Goal: Complete application form: Complete application form

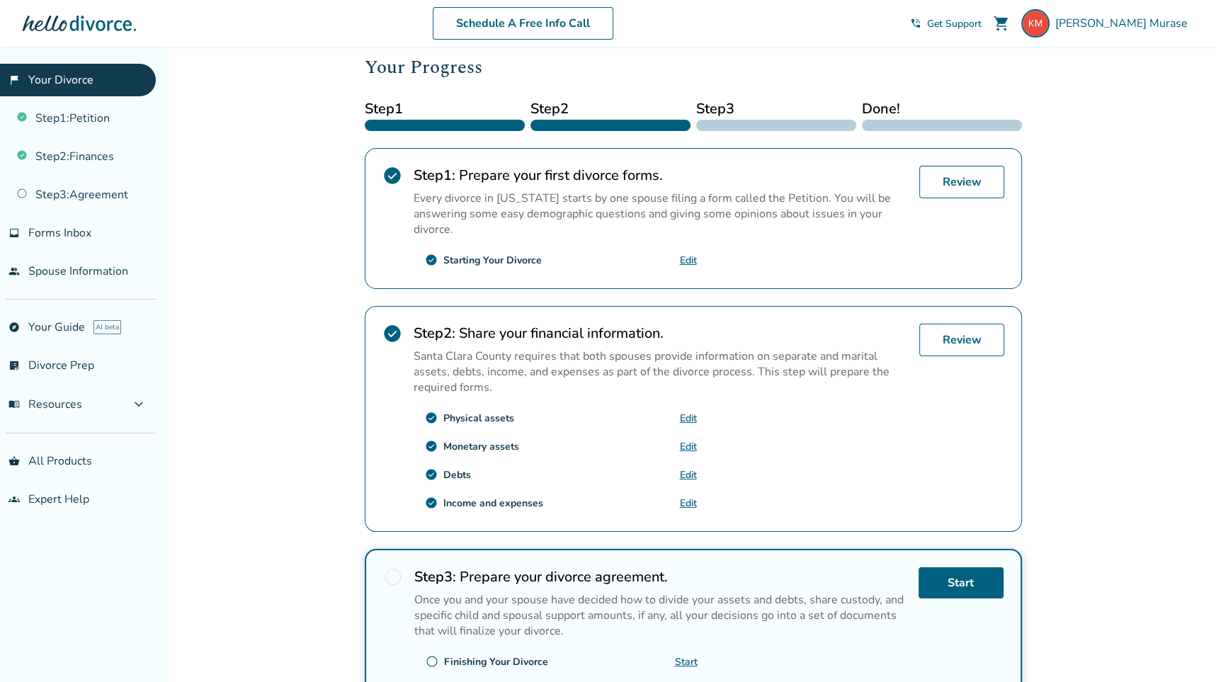
click at [691, 446] on link "Edit" at bounding box center [688, 446] width 17 height 13
click at [67, 156] on link "Step 2 : Finances" at bounding box center [78, 156] width 156 height 33
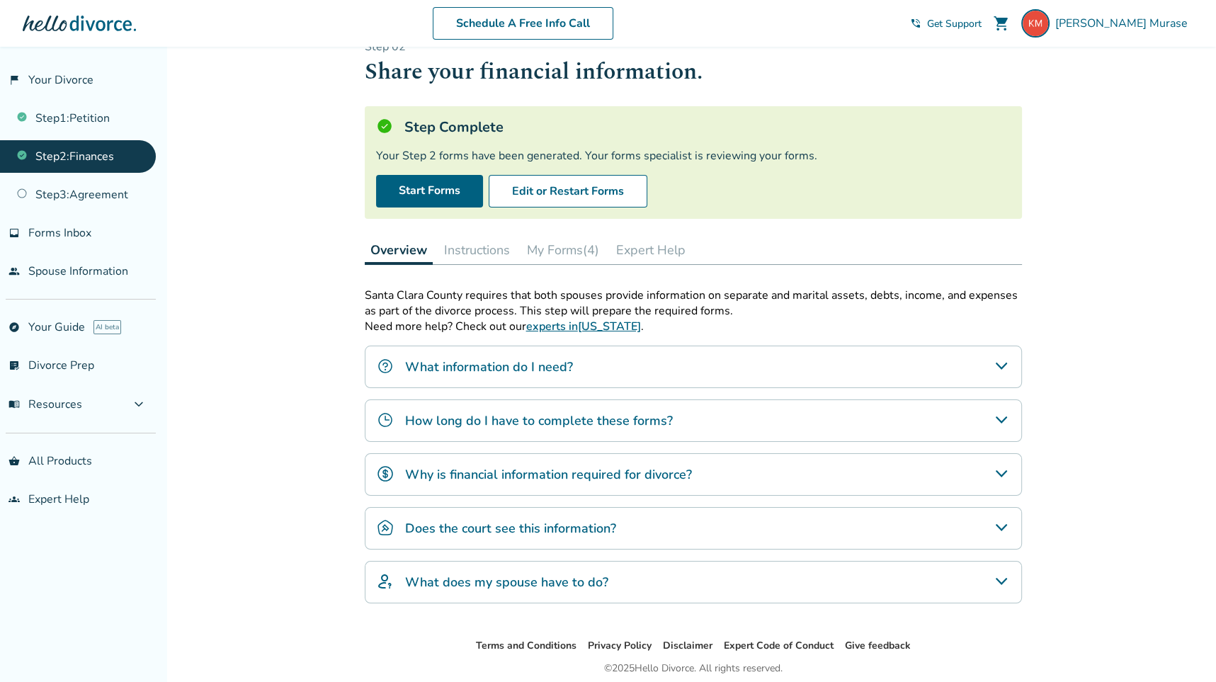
scroll to position [47, 0]
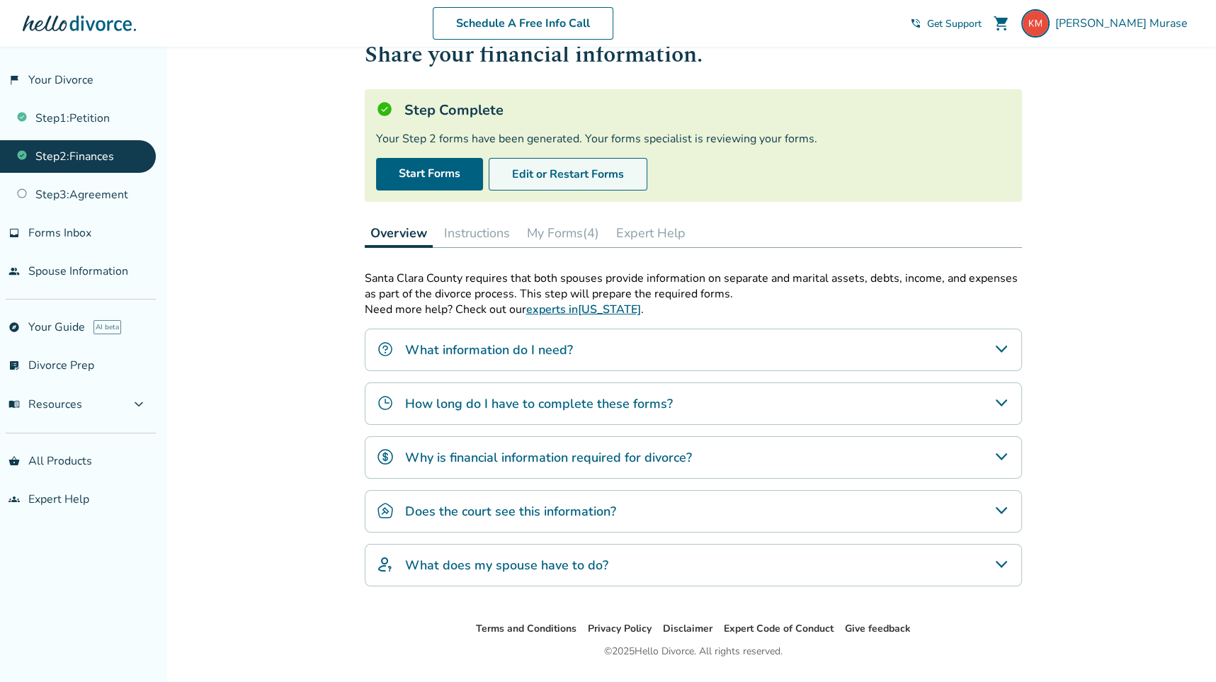
click at [581, 174] on button "Edit or Restart Forms" at bounding box center [568, 174] width 159 height 33
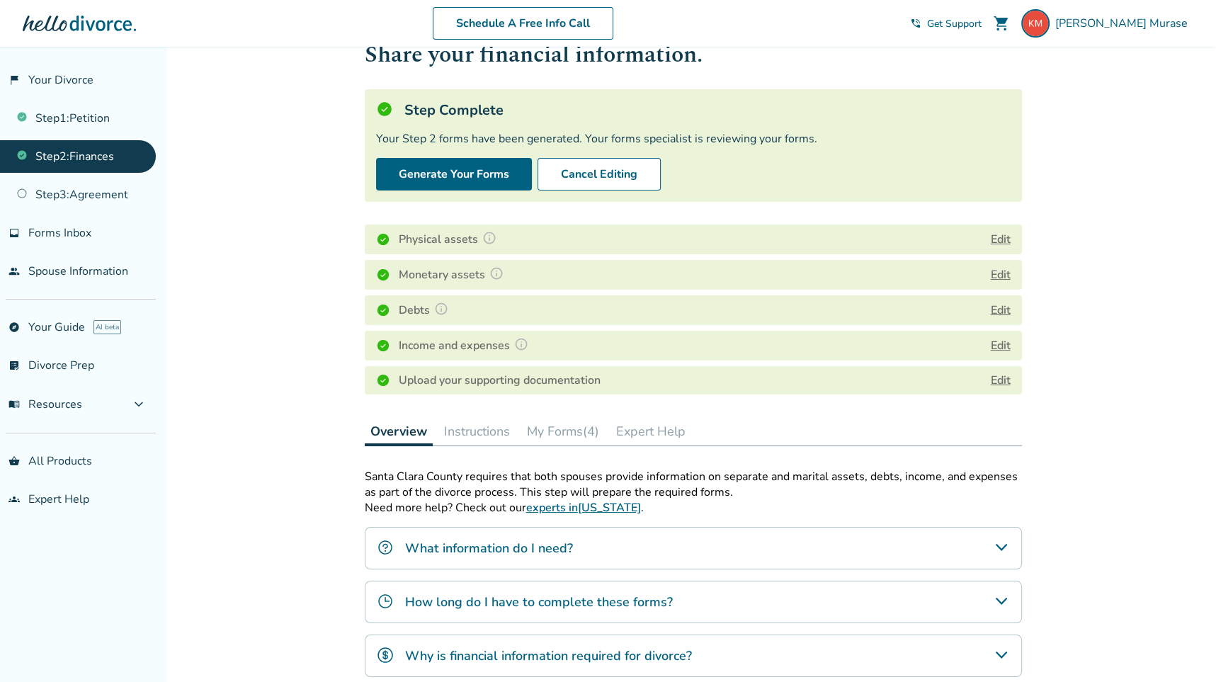
click at [1006, 377] on link "Edit" at bounding box center [1001, 381] width 20 height 16
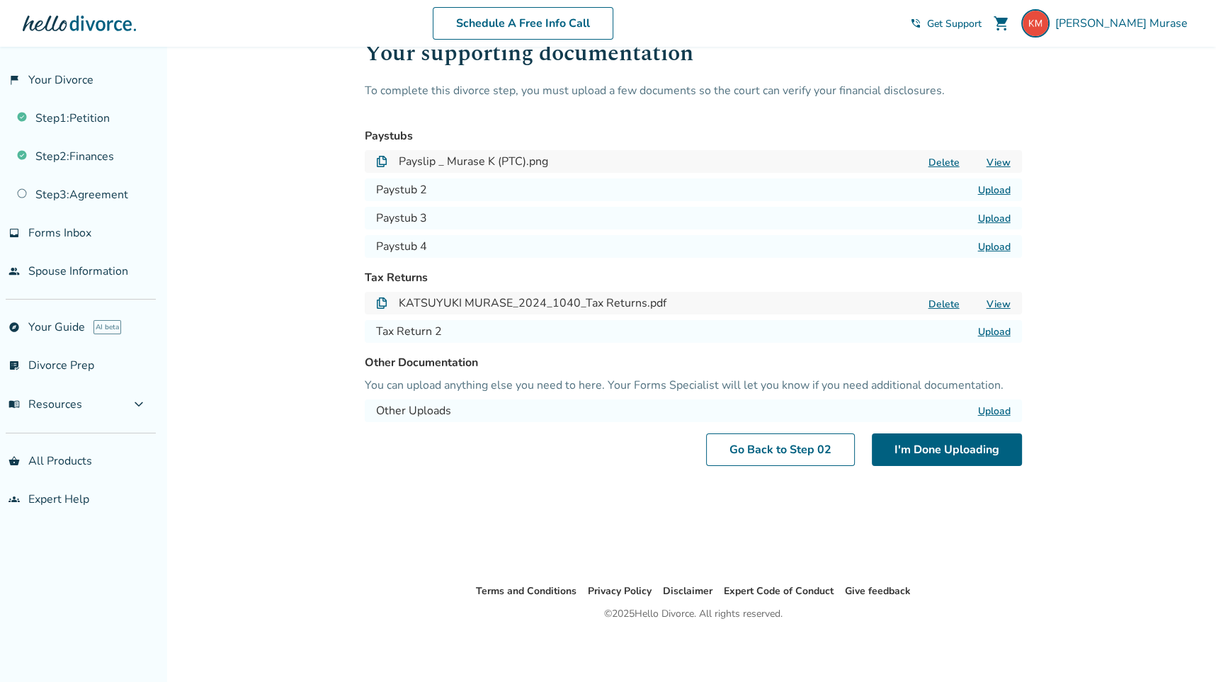
click at [573, 472] on div "Step 0 2 / Uploads Your supporting documentation To complete this divorce step,…" at bounding box center [693, 291] width 680 height 583
click at [1000, 411] on label "Upload" at bounding box center [994, 410] width 33 height 13
click at [0, 0] on input "Upload" at bounding box center [0, 0] width 0 height 0
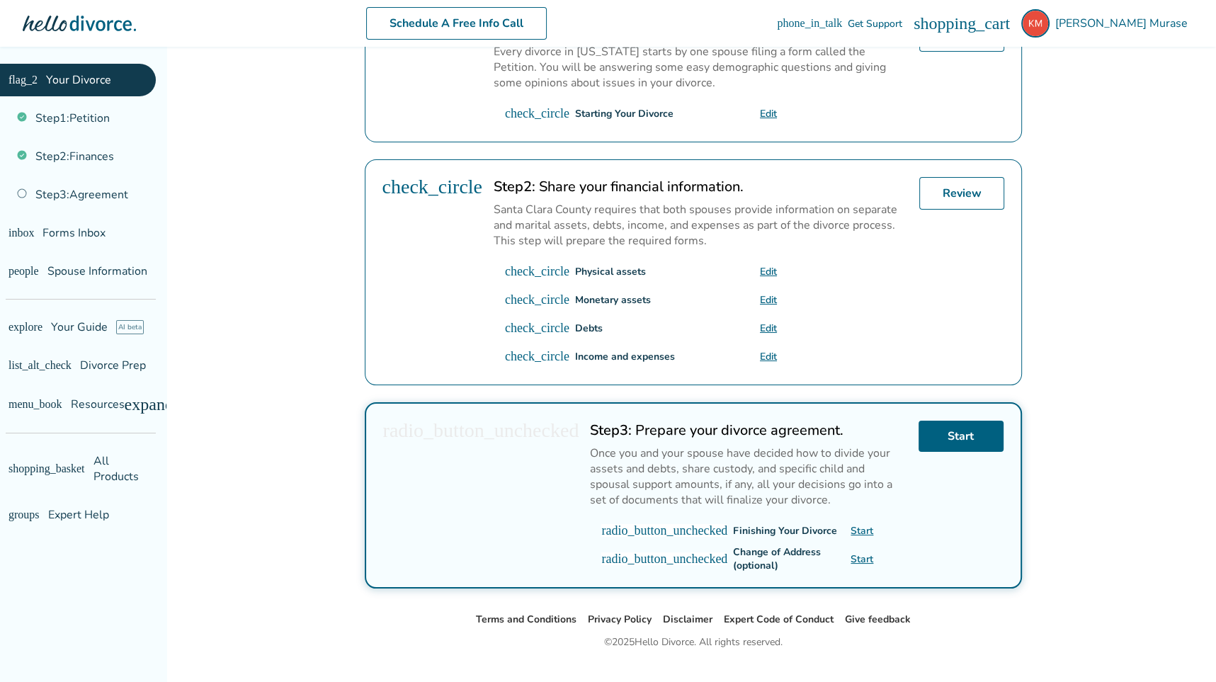
scroll to position [343, 0]
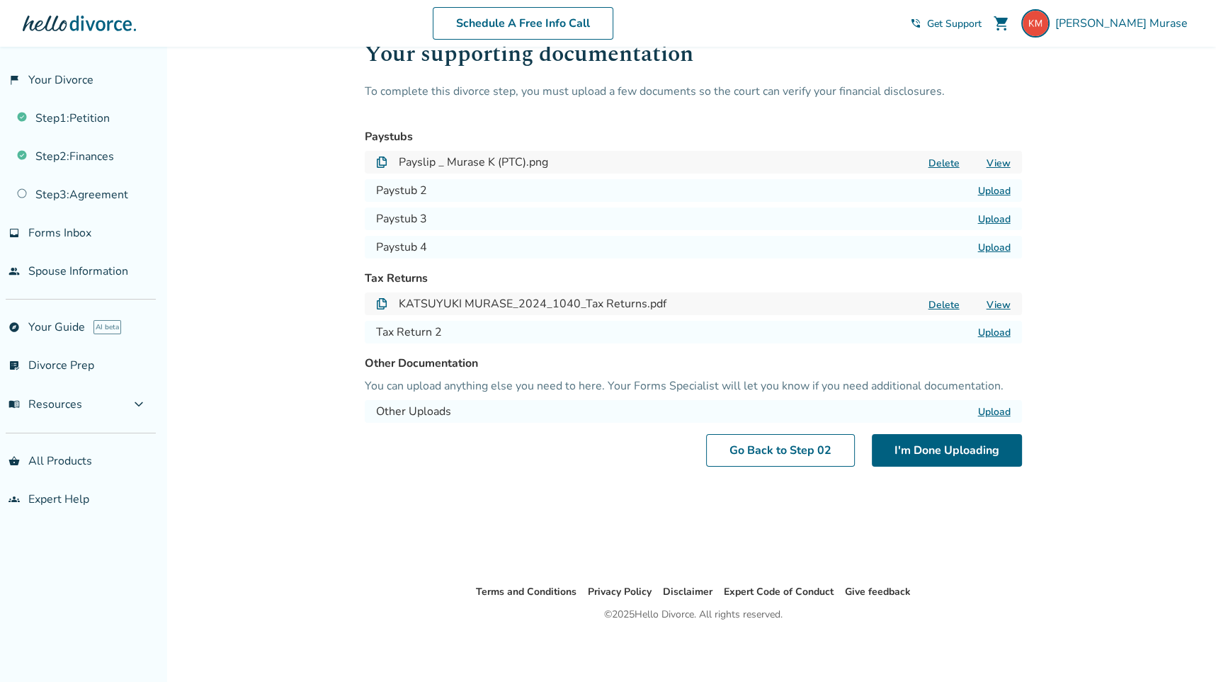
click at [995, 410] on label "Upload" at bounding box center [994, 411] width 33 height 13
click at [0, 0] on input "Upload" at bounding box center [0, 0] width 0 height 0
click at [966, 453] on button "I'm Done Uploading" at bounding box center [947, 450] width 150 height 33
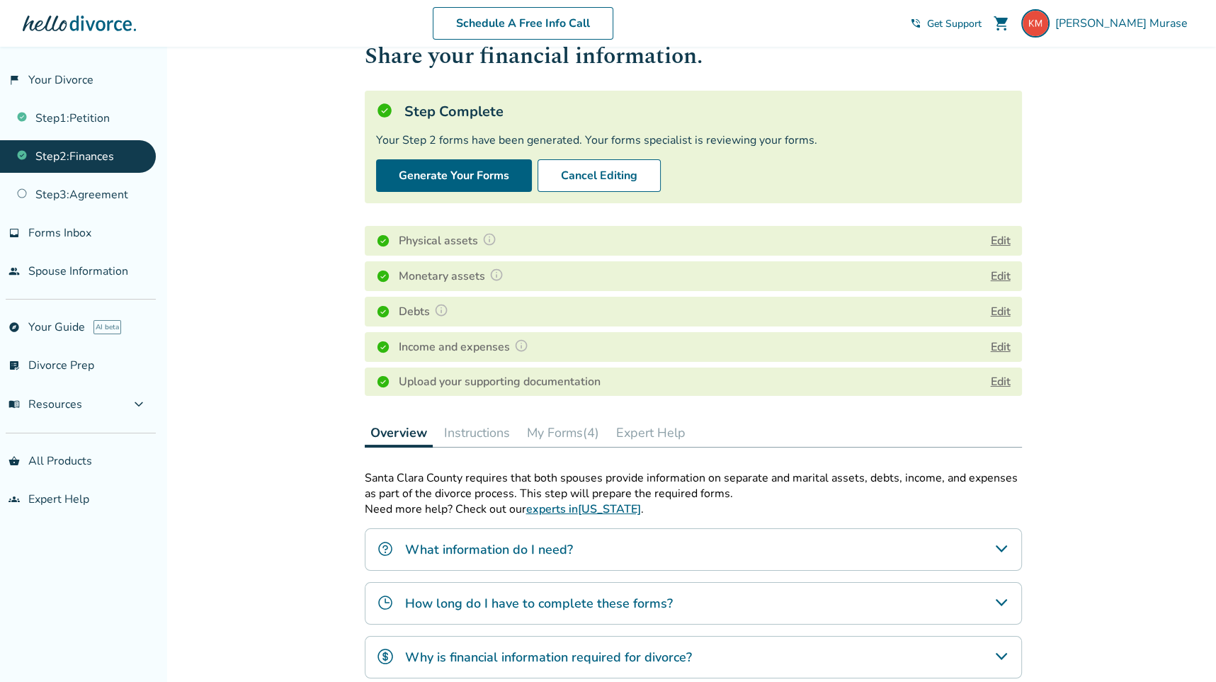
click at [997, 383] on link "Edit" at bounding box center [1001, 382] width 20 height 16
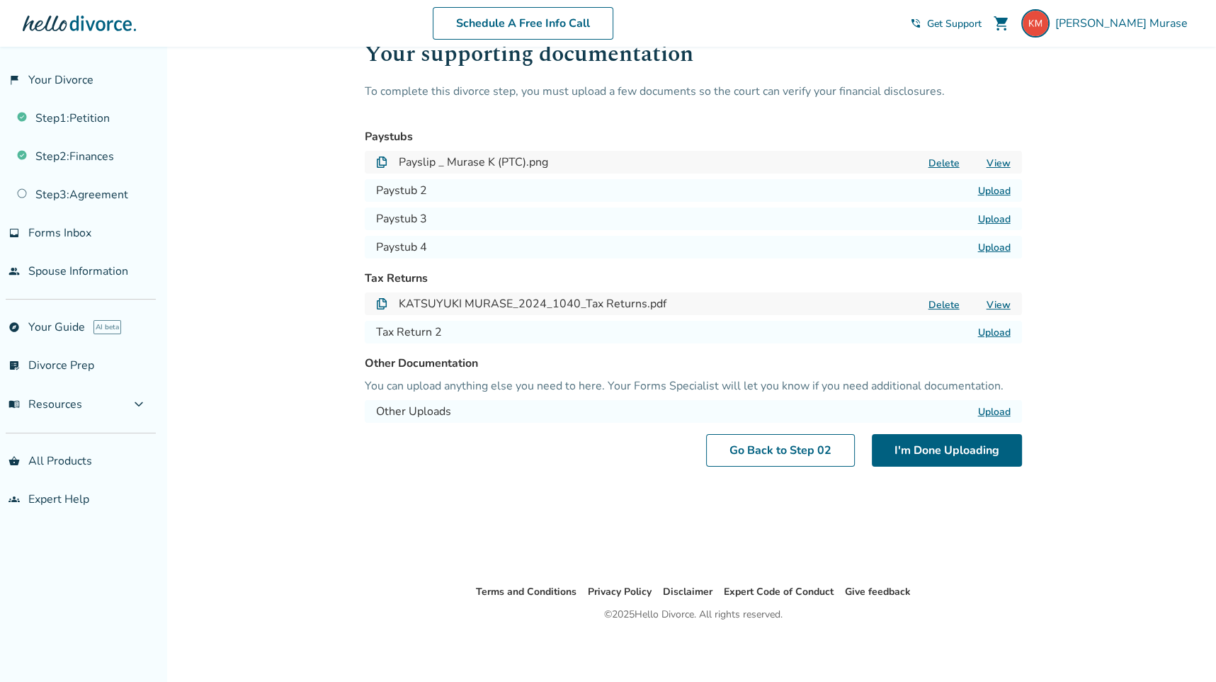
click at [574, 374] on div "Other Documentation You can upload anything else you need to here. Your Forms S…" at bounding box center [693, 389] width 657 height 68
click at [986, 414] on label "Upload" at bounding box center [994, 411] width 33 height 13
click at [0, 0] on input "Upload" at bounding box center [0, 0] width 0 height 0
